Goal: Task Accomplishment & Management: Complete application form

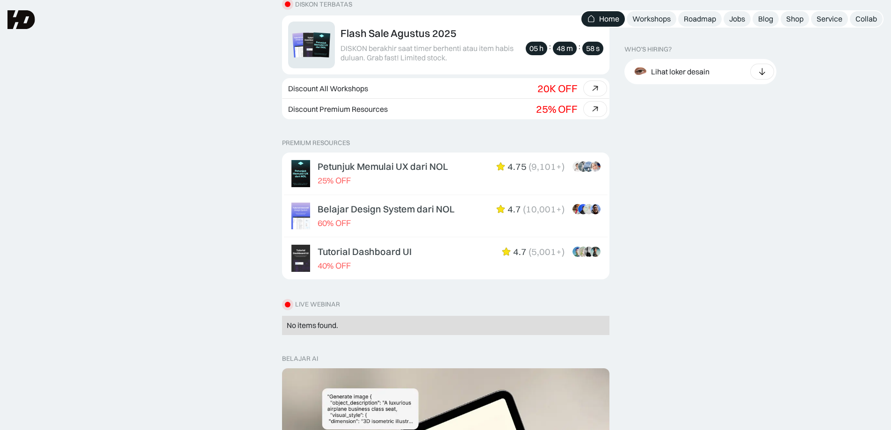
scroll to position [281, 0]
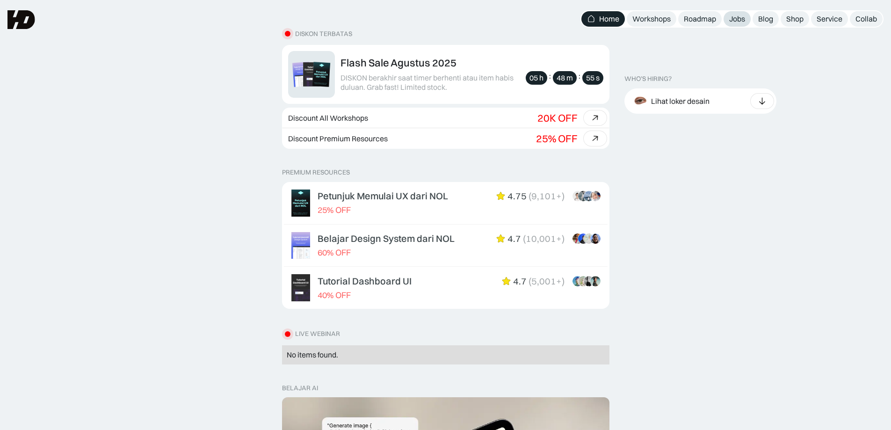
click at [744, 18] on div "Jobs" at bounding box center [737, 19] width 16 height 10
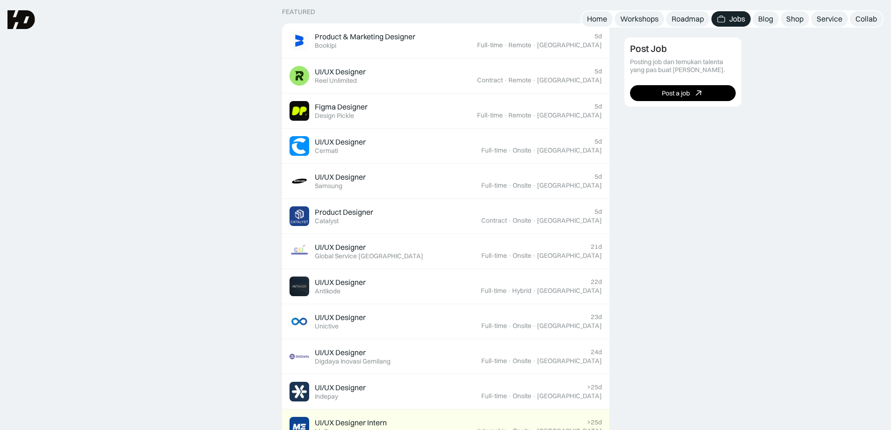
scroll to position [374, 0]
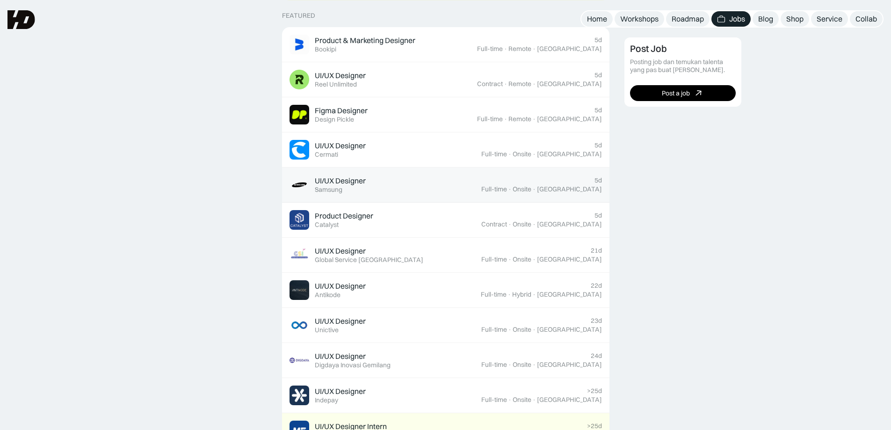
click at [431, 191] on div "UI/UX Designer Featured Samsung" at bounding box center [386, 185] width 192 height 20
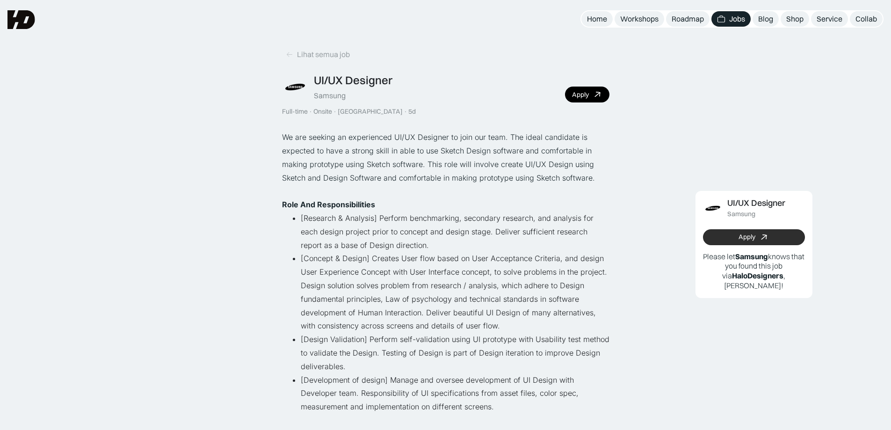
click at [770, 232] on link "Apply" at bounding box center [754, 237] width 102 height 16
